Goal: Check status: Check status

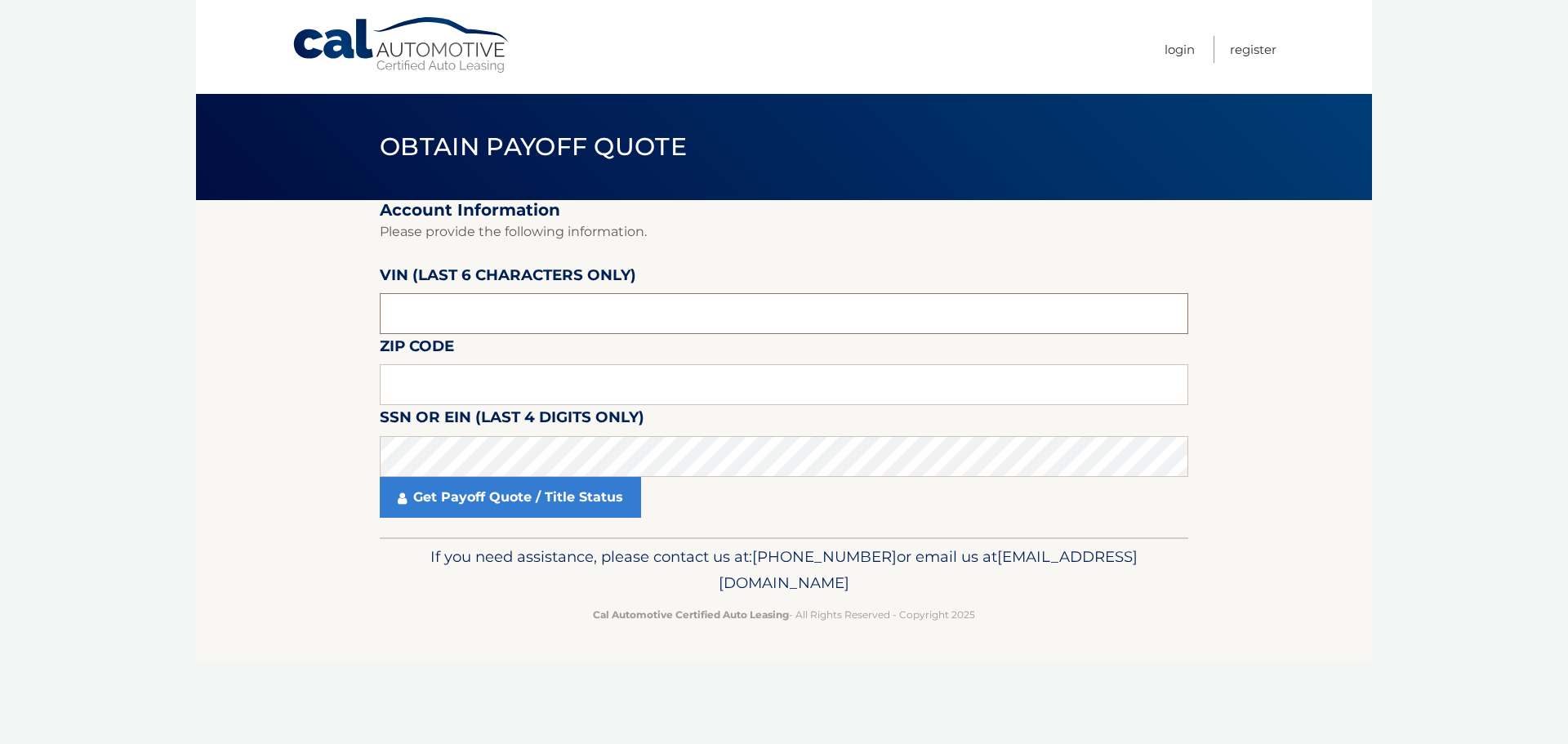
click at [483, 320] on input "text" at bounding box center [784, 313] width 808 height 41
type input "652109"
click at [453, 365] on input "text" at bounding box center [784, 384] width 808 height 41
type input "08527"
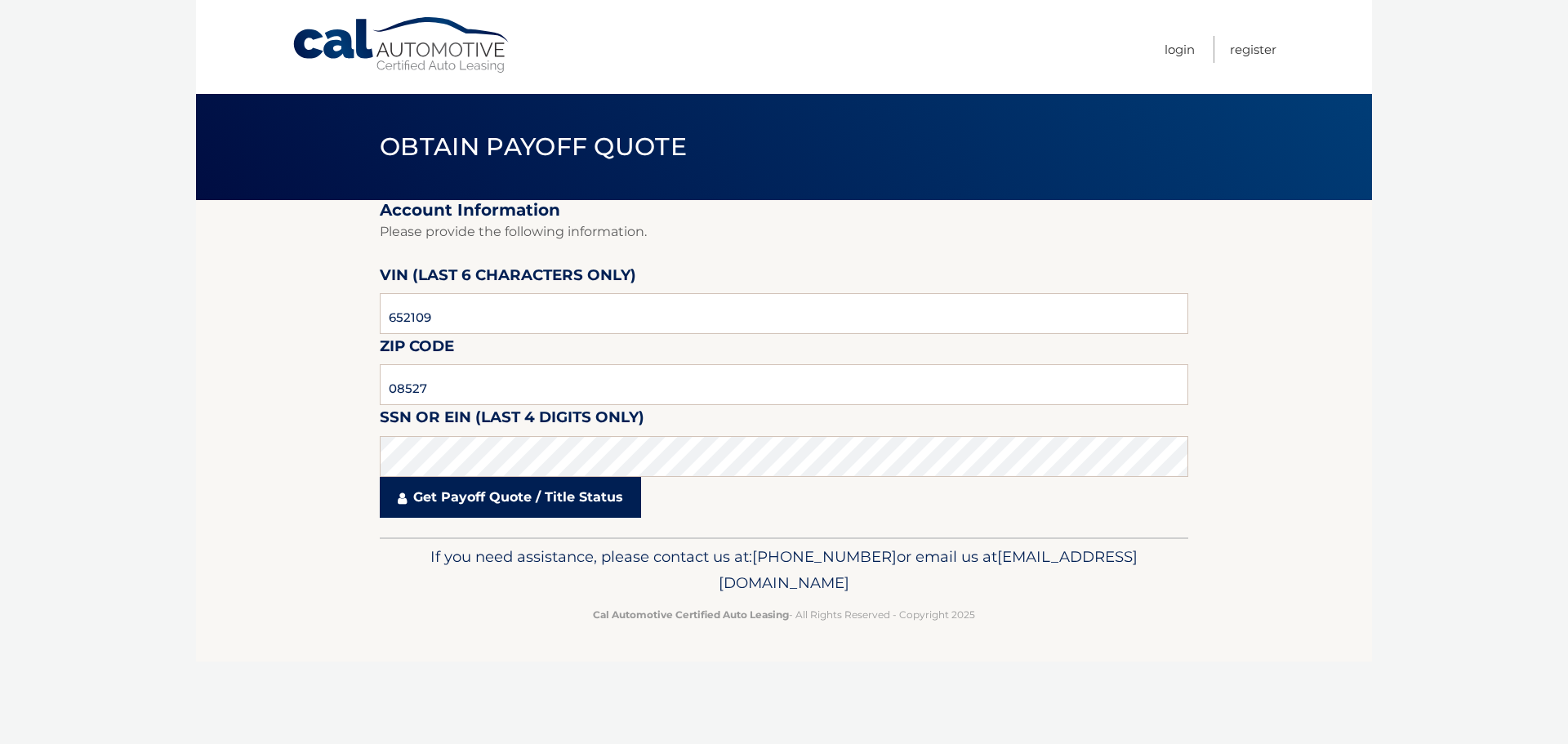
click at [475, 499] on link "Get Payoff Quote / Title Status" at bounding box center [511, 497] width 262 height 41
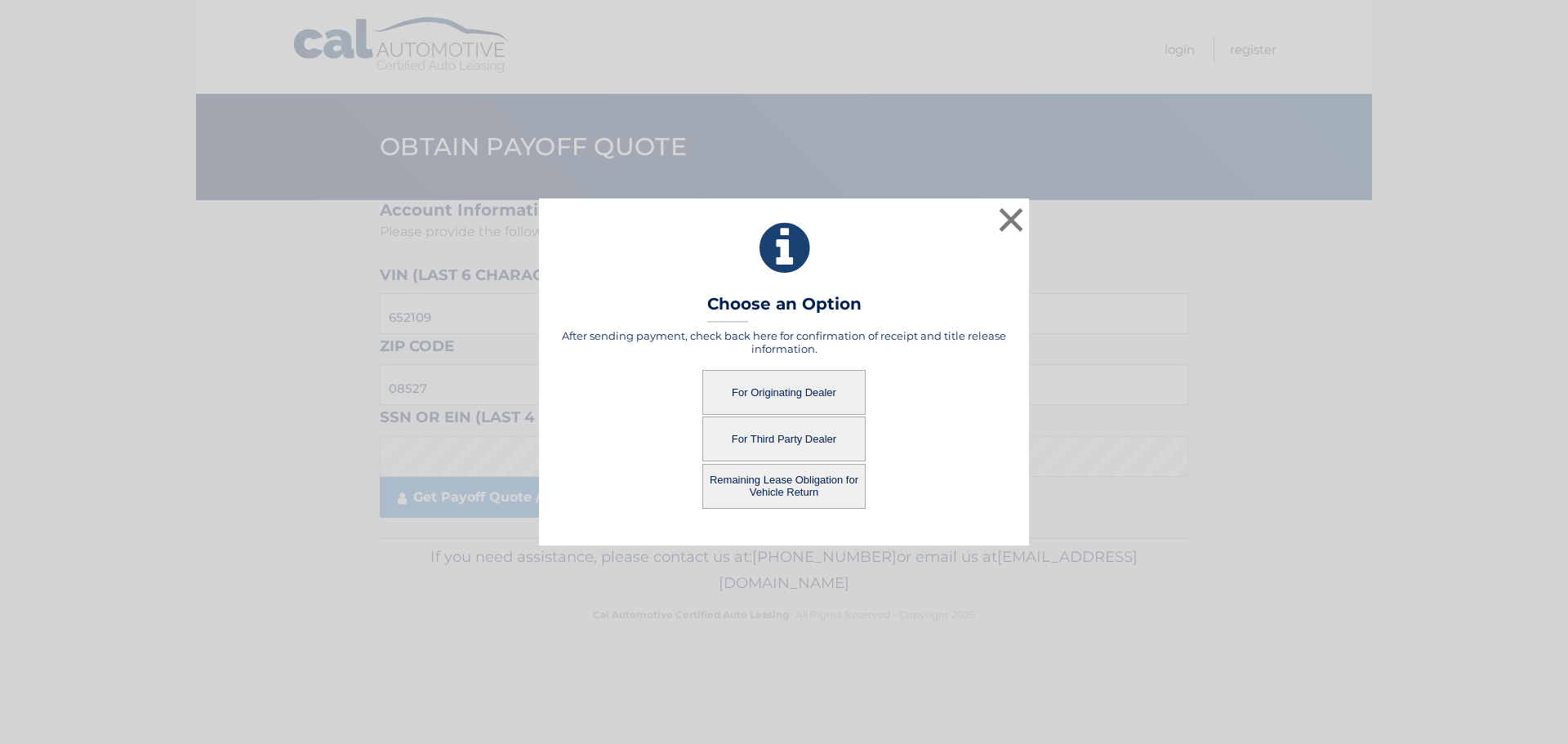
click at [772, 481] on button "Remaining Lease Obligation for Vehicle Return" at bounding box center [784, 486] width 163 height 44
click at [794, 391] on button "For Originating Dealer" at bounding box center [784, 392] width 163 height 44
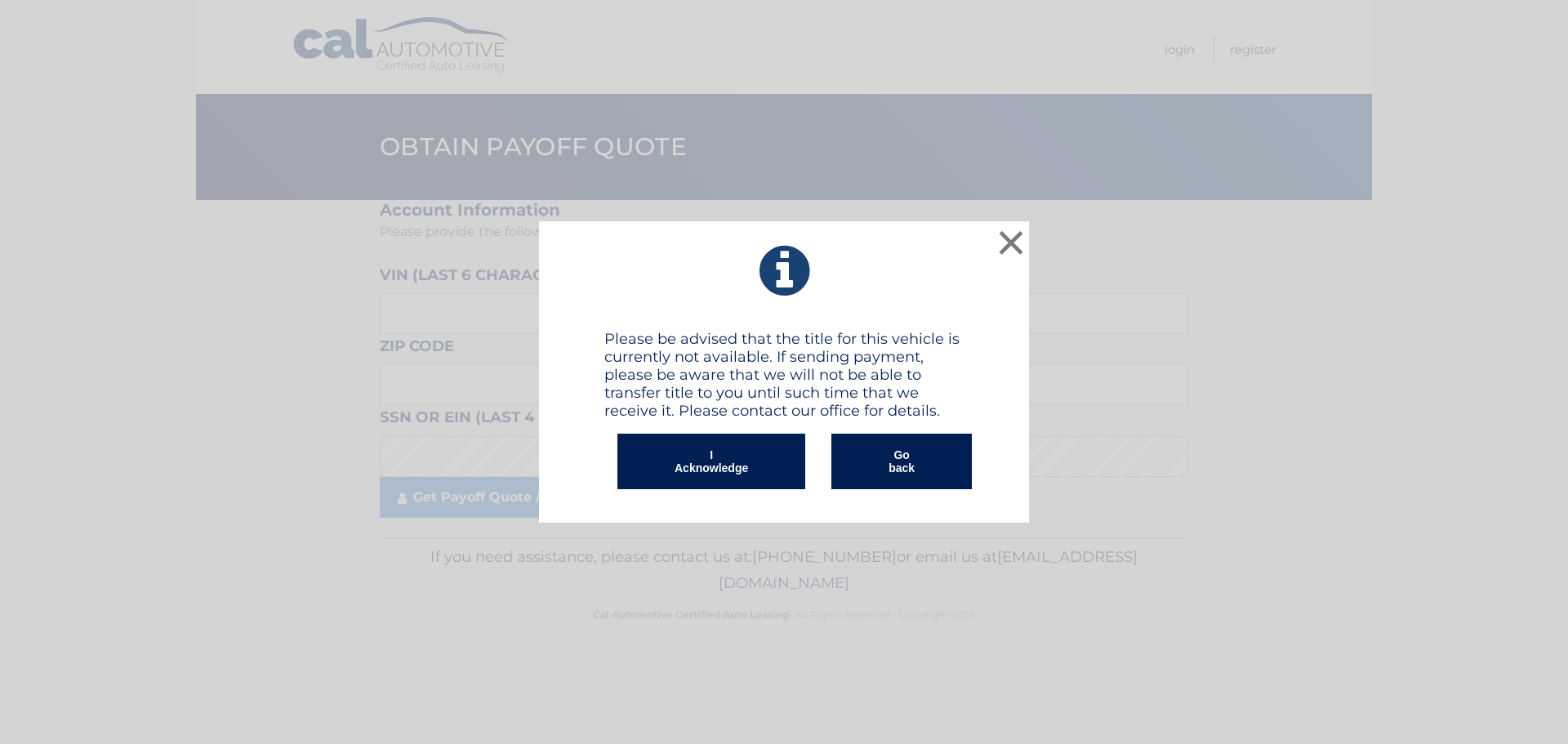
click at [870, 470] on button "Go back" at bounding box center [902, 461] width 141 height 55
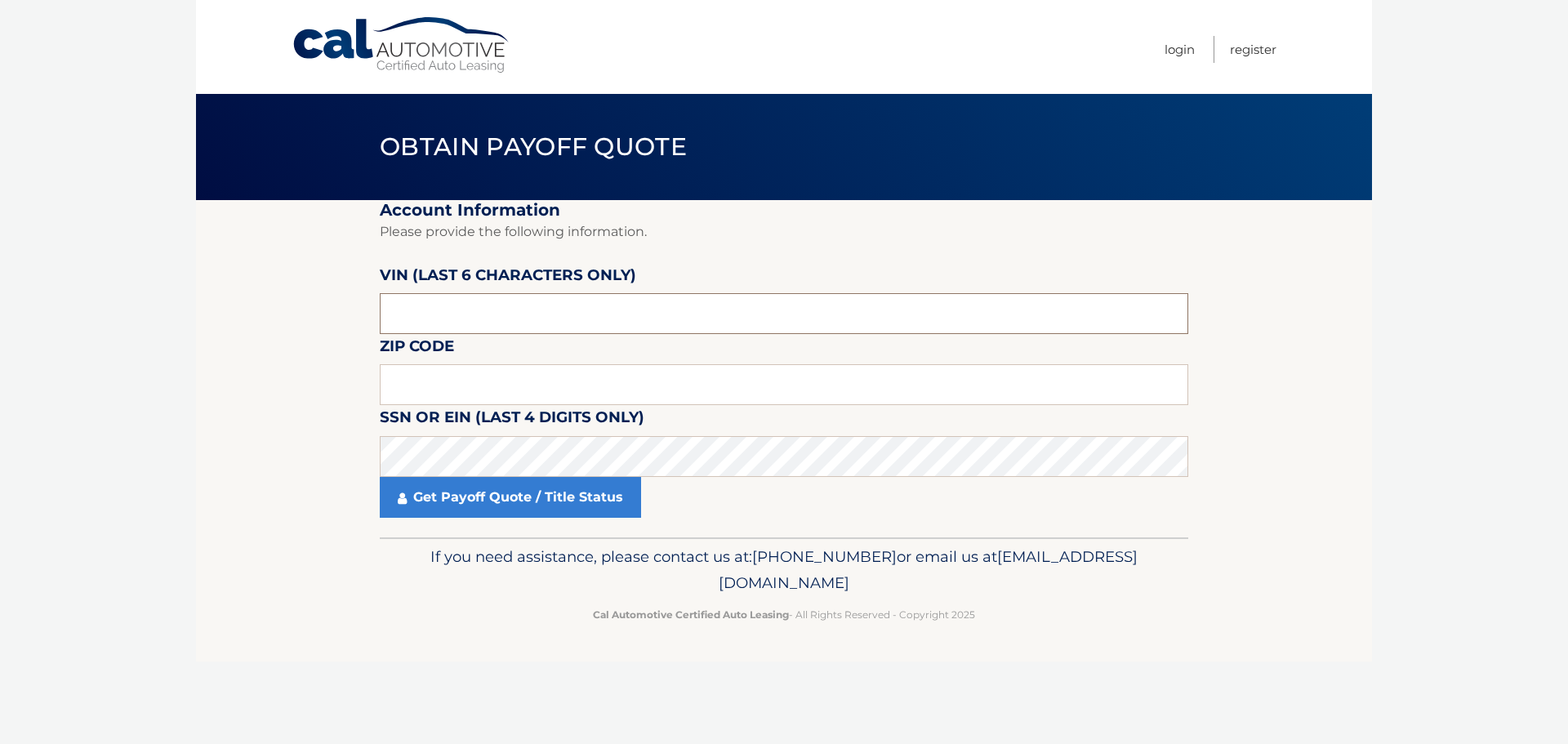
click at [478, 318] on input "text" at bounding box center [784, 313] width 808 height 41
type input "652109"
click at [450, 383] on input "text" at bounding box center [784, 384] width 808 height 41
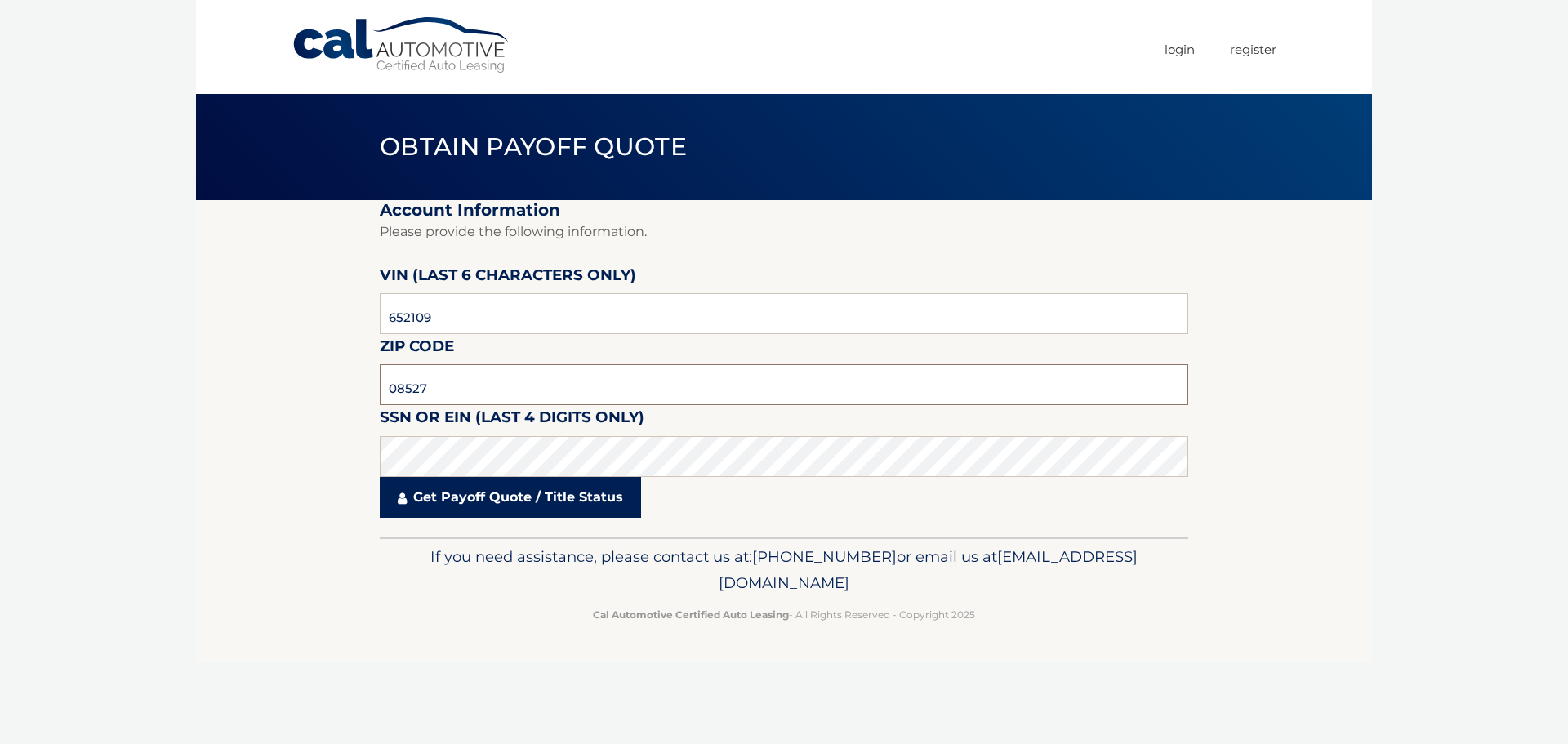
type input "08527"
click at [476, 498] on link "Get Payoff Quote / Title Status" at bounding box center [511, 497] width 262 height 41
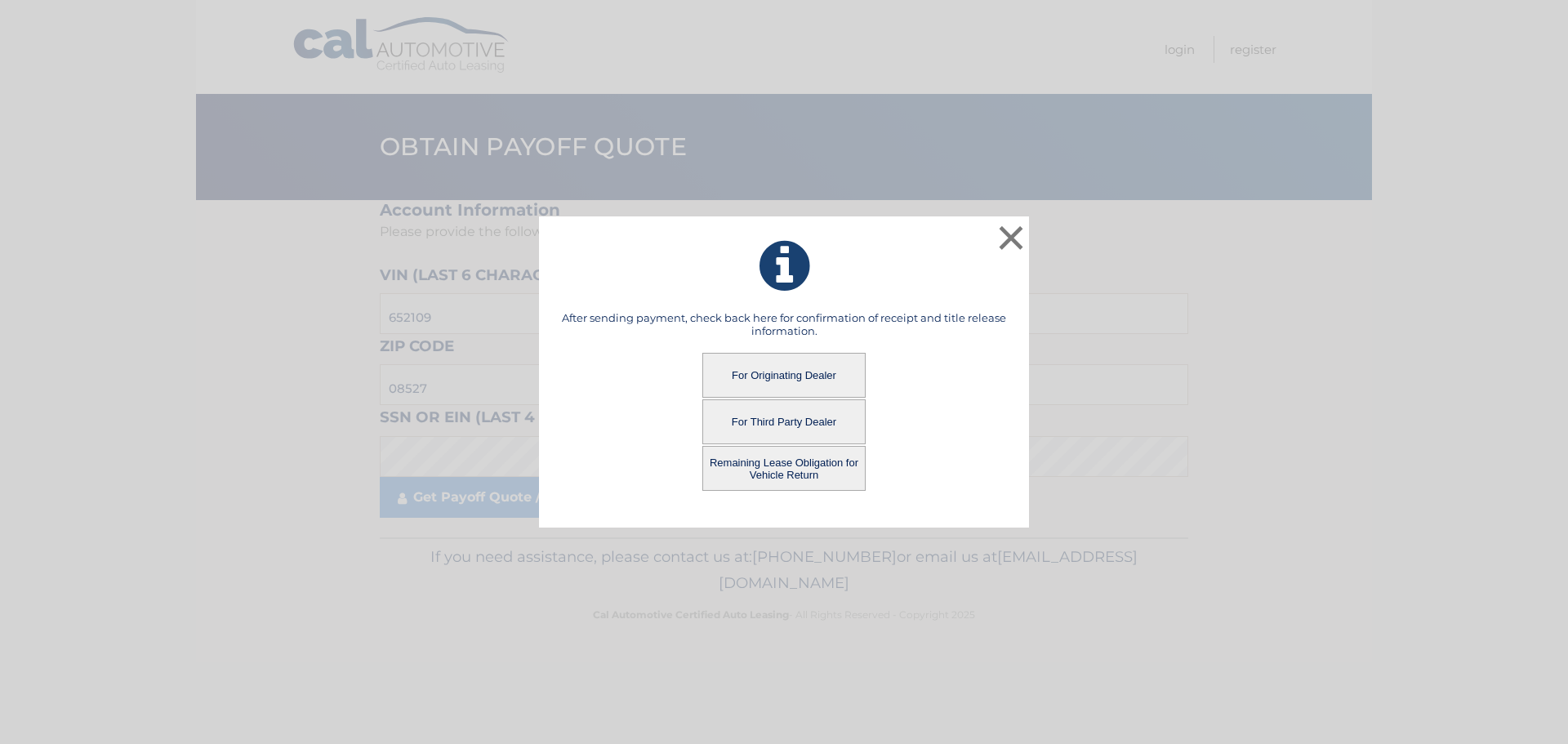
click at [776, 473] on button "Remaining Lease Obligation for Vehicle Return" at bounding box center [784, 468] width 163 height 44
